Goal: Task Accomplishment & Management: Complete application form

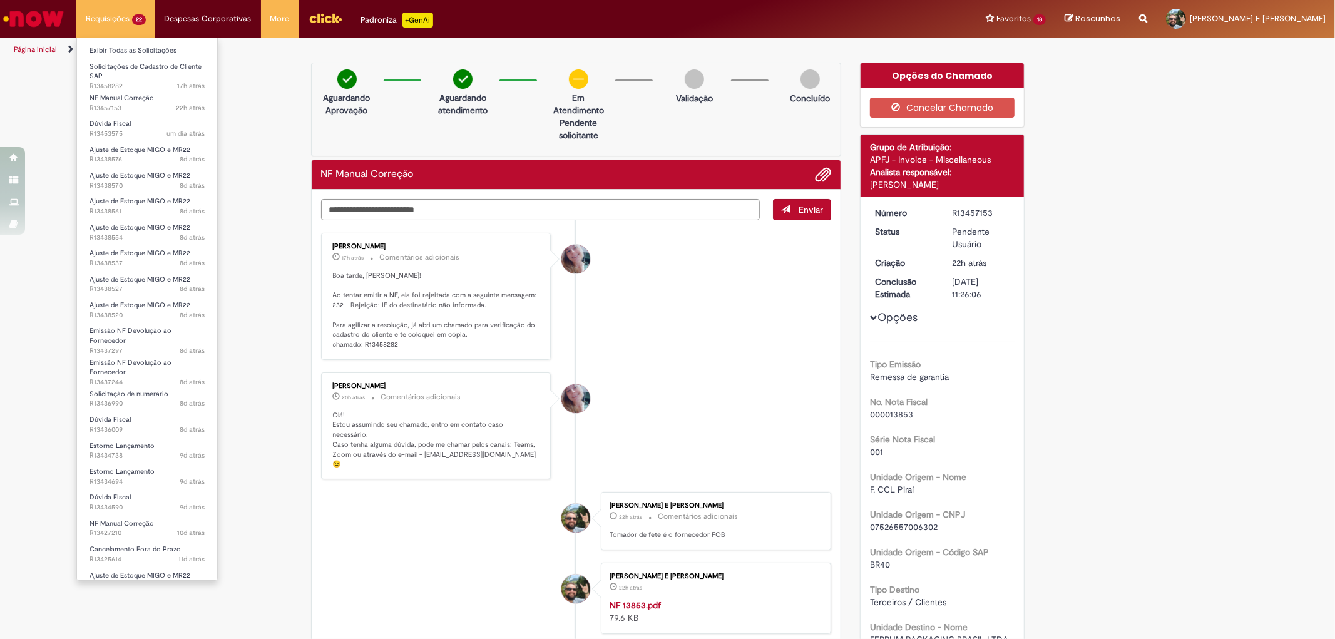
scroll to position [69, 0]
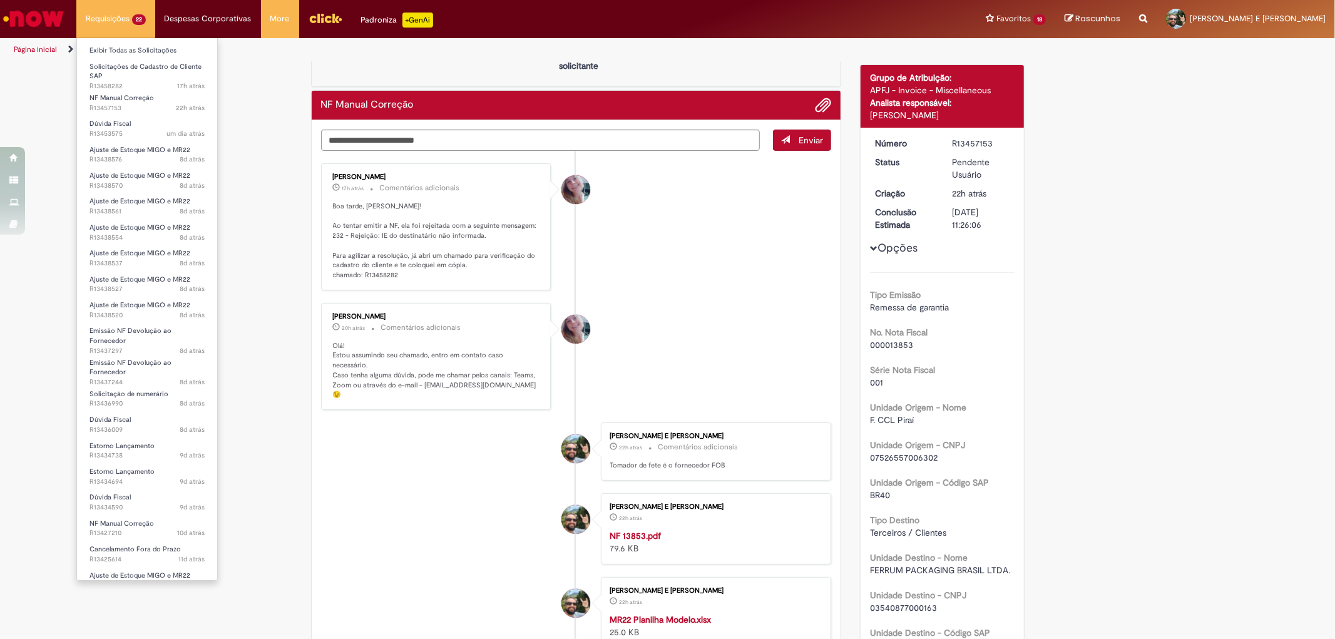
click at [130, 166] on li "Ajuste de Estoque MIGO e MR22 8d atrás 8 dias atrás R13438570" at bounding box center [147, 179] width 140 height 26
click at [130, 158] on span "8d atrás 8 dias atrás R13438576" at bounding box center [147, 160] width 115 height 10
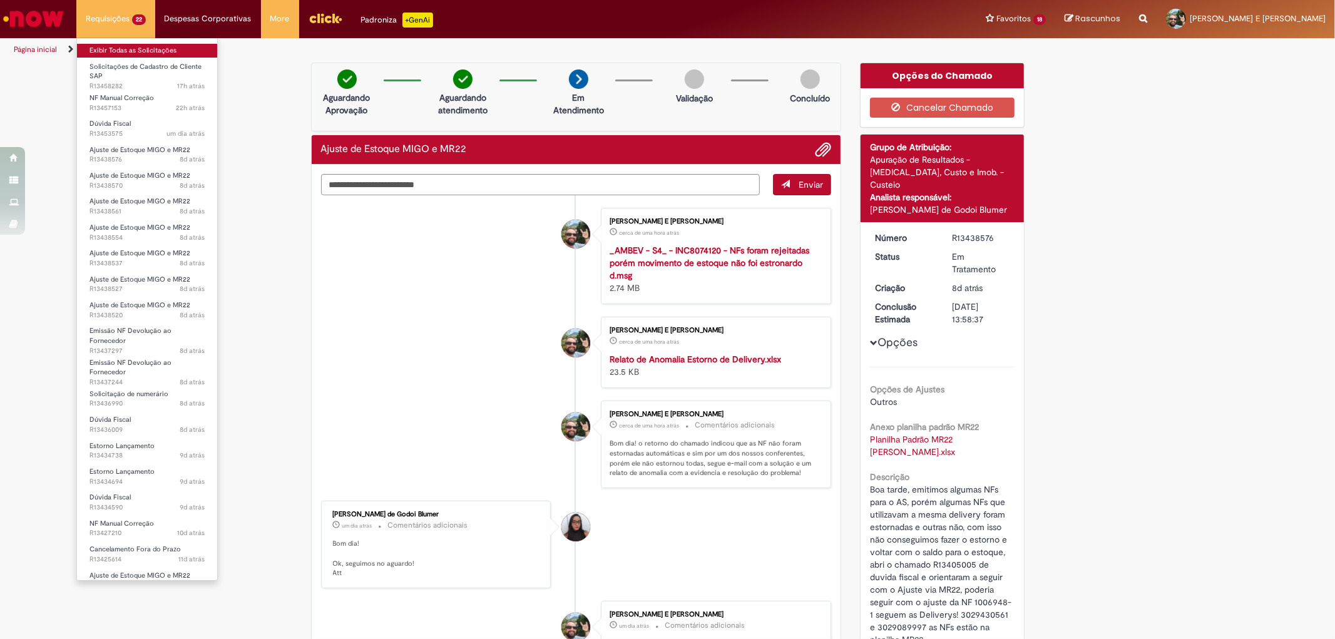
click at [109, 51] on link "Exibir Todas as Solicitações" at bounding box center [147, 51] width 140 height 14
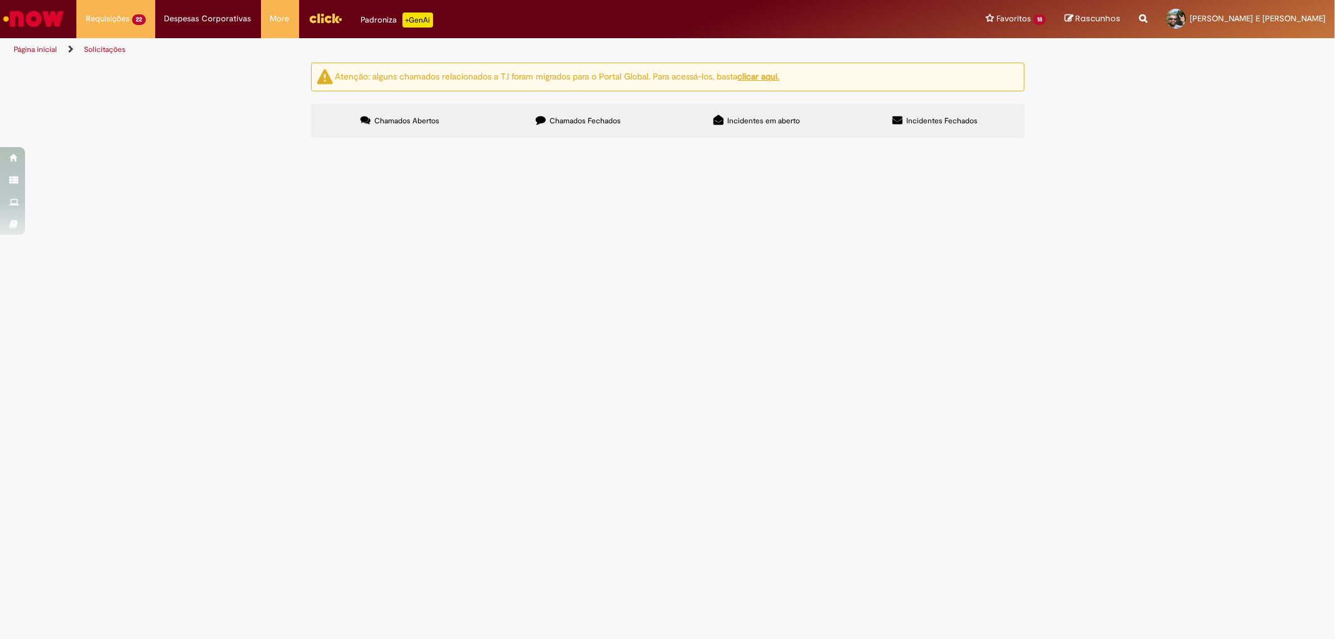
click at [0, 0] on span "Ao emitir a NF, a mesma é recusada com o seguinte motivo: Detalhes: 232 - Rejei…" at bounding box center [0, 0] width 0 height 0
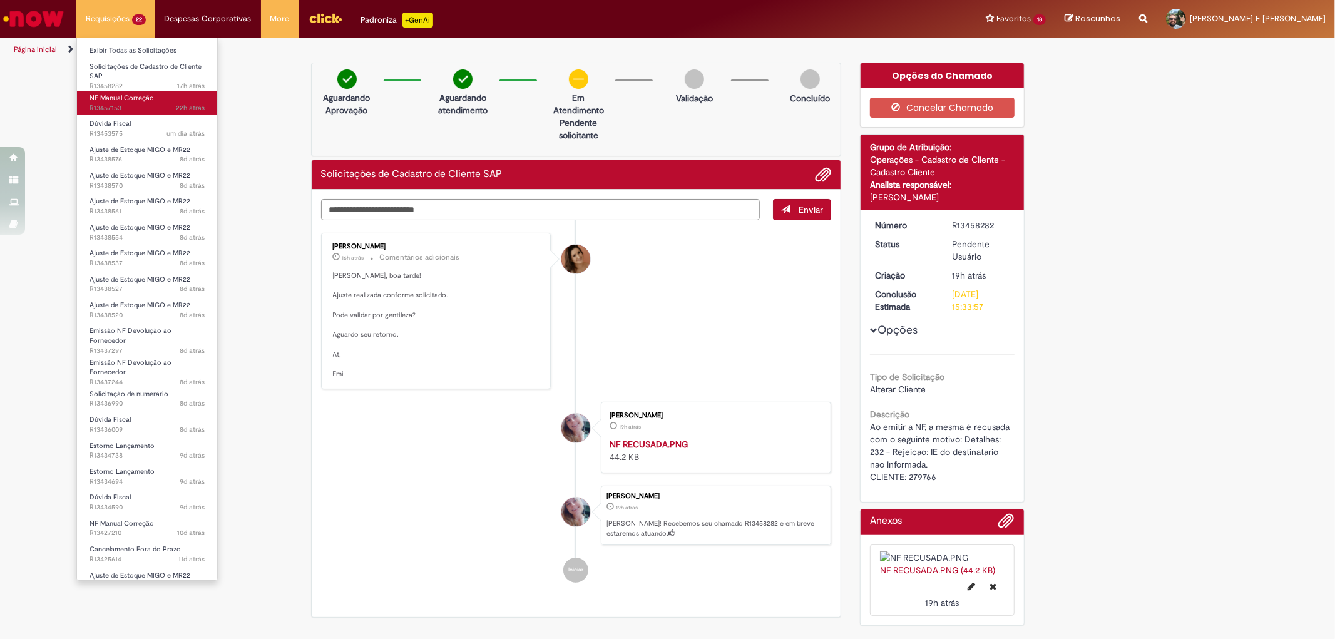
click at [134, 94] on span "NF Manual Correção" at bounding box center [122, 97] width 64 height 9
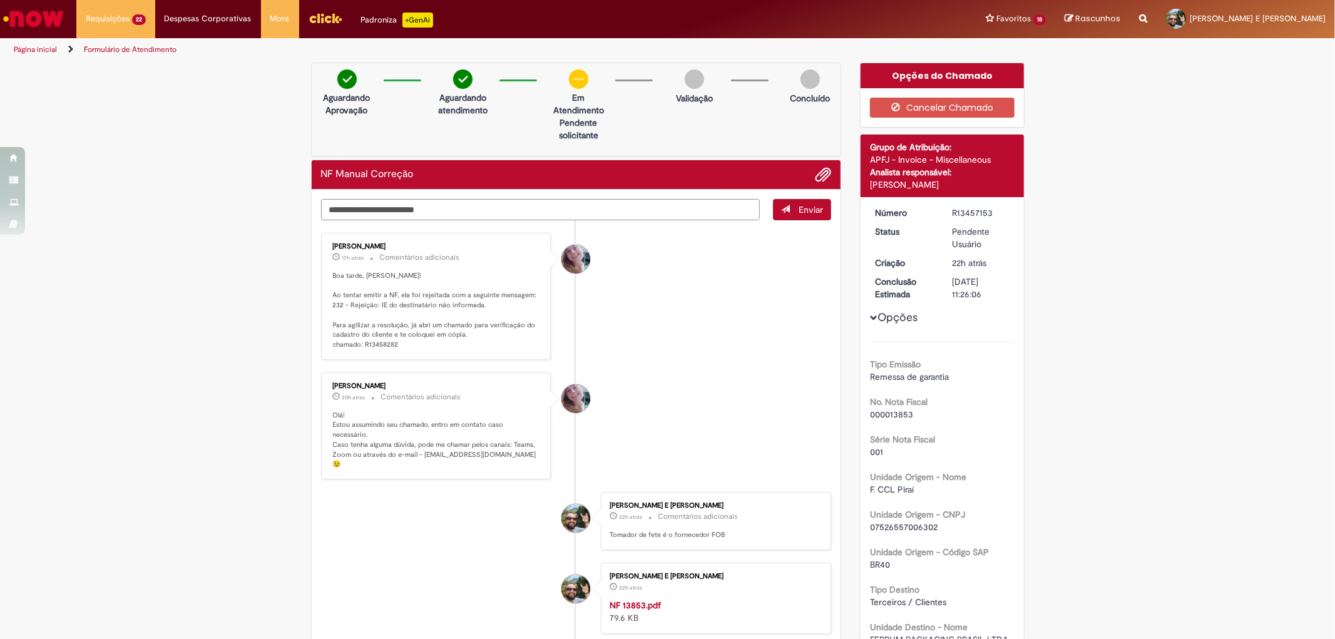
click at [382, 207] on textarea "Digite sua mensagem aqui..." at bounding box center [540, 209] width 439 height 21
type textarea "**********"
drag, startPoint x: 535, startPoint y: 202, endPoint x: 253, endPoint y: 232, distance: 283.2
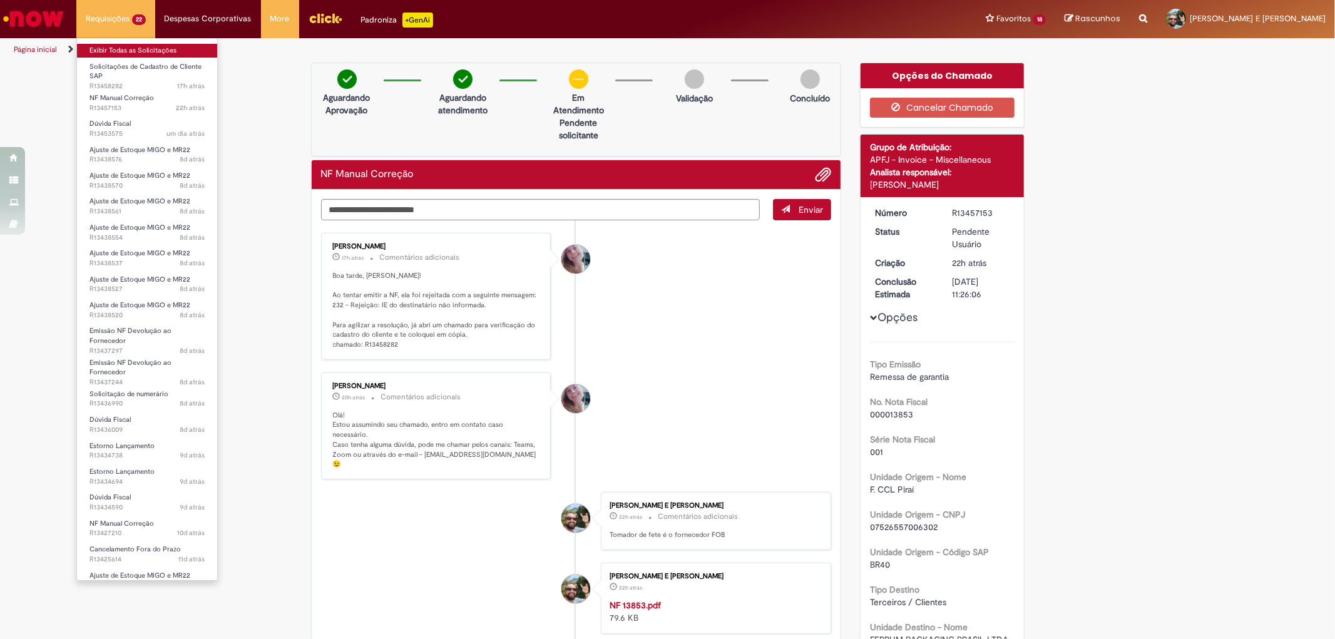
click at [151, 48] on link "Exibir Todas as Solicitações" at bounding box center [147, 51] width 140 height 14
